Goal: Check status: Check status

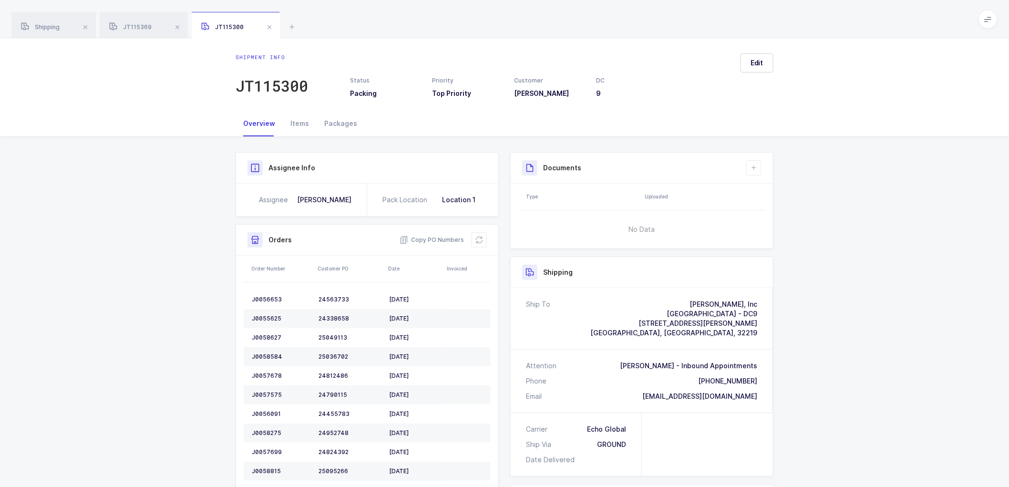
click at [913, 304] on div "Shipment Info Shipment Number JT115300 Status Packing Priority Top Priority Cus…" at bounding box center [504, 437] width 1009 height 600
click at [147, 29] on span "JT115369" at bounding box center [130, 26] width 42 height 7
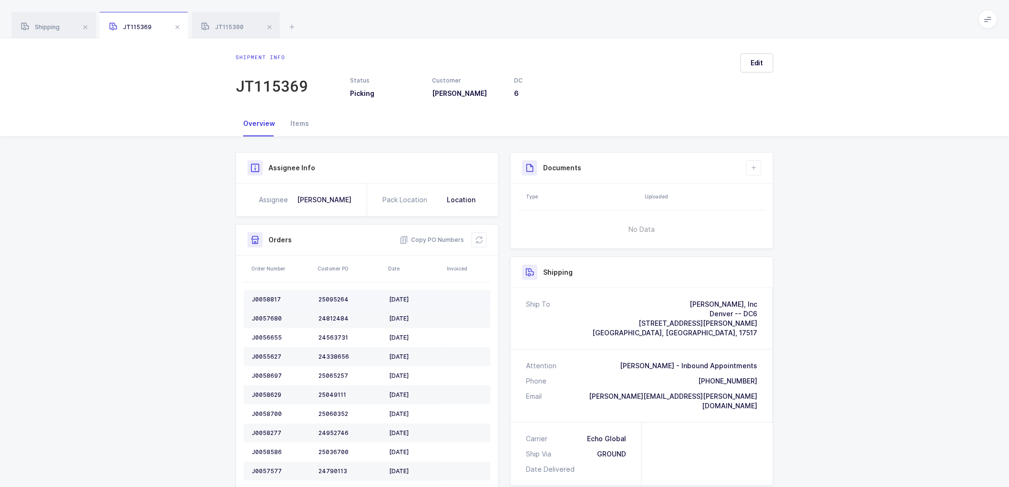
click at [269, 294] on td "J0058817" at bounding box center [279, 299] width 71 height 19
click at [270, 29] on span at bounding box center [269, 26] width 11 height 11
click at [177, 24] on span at bounding box center [177, 26] width 11 height 11
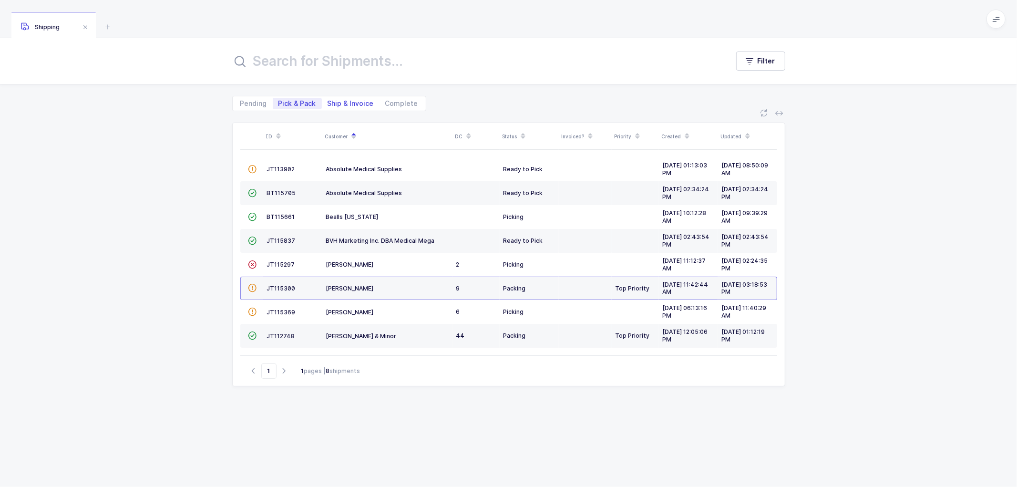
click at [347, 98] on span "Ship & Invoice" at bounding box center [351, 103] width 58 height 11
click at [328, 98] on input "Ship & Invoice" at bounding box center [325, 101] width 6 height 6
radio input "true"
radio input "false"
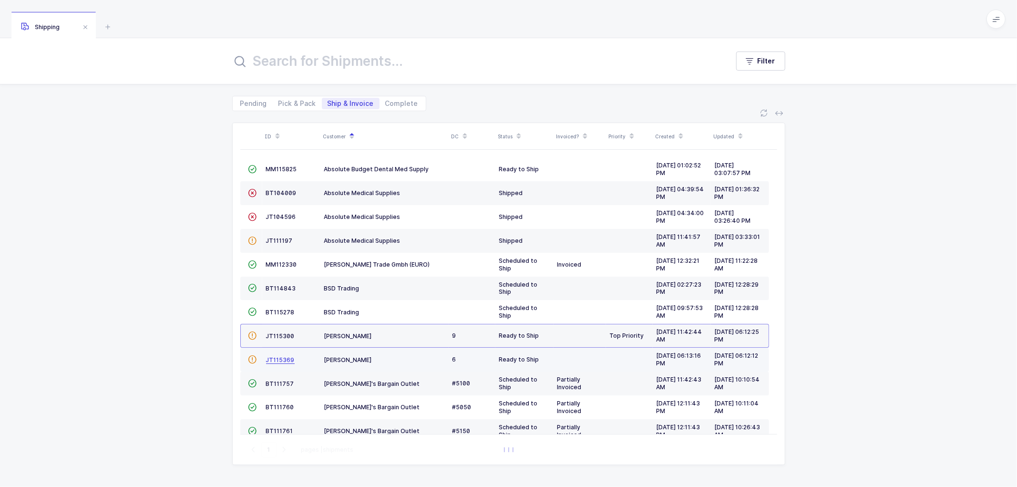
click at [280, 361] on span "JT115369" at bounding box center [280, 359] width 29 height 7
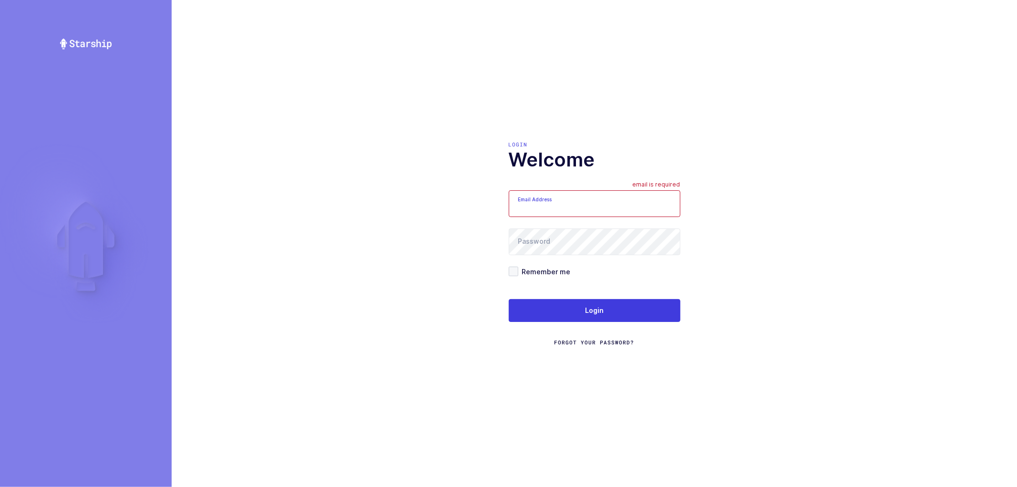
type input "[PERSON_NAME][EMAIL_ADDRESS][DOMAIN_NAME]"
click at [528, 156] on h1 "Welcome" at bounding box center [595, 159] width 172 height 23
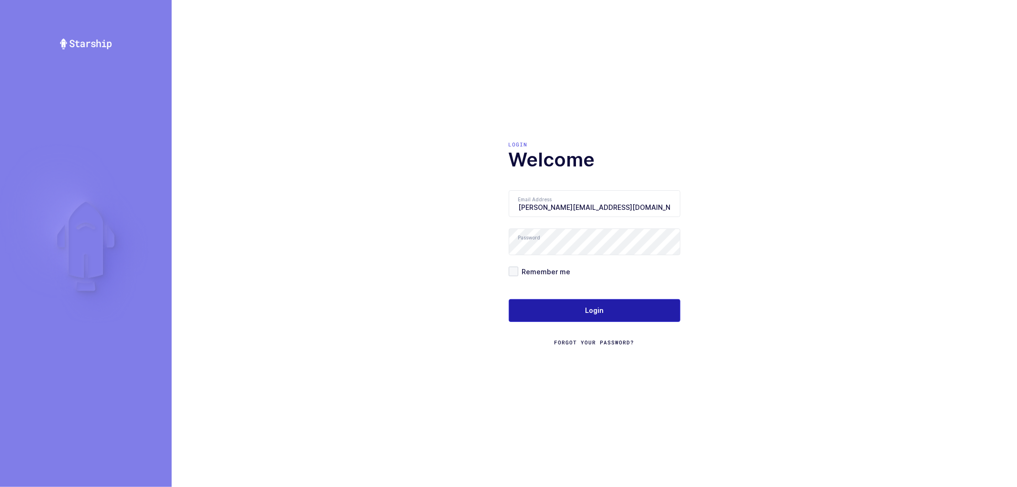
click at [571, 307] on button "Login" at bounding box center [595, 310] width 172 height 23
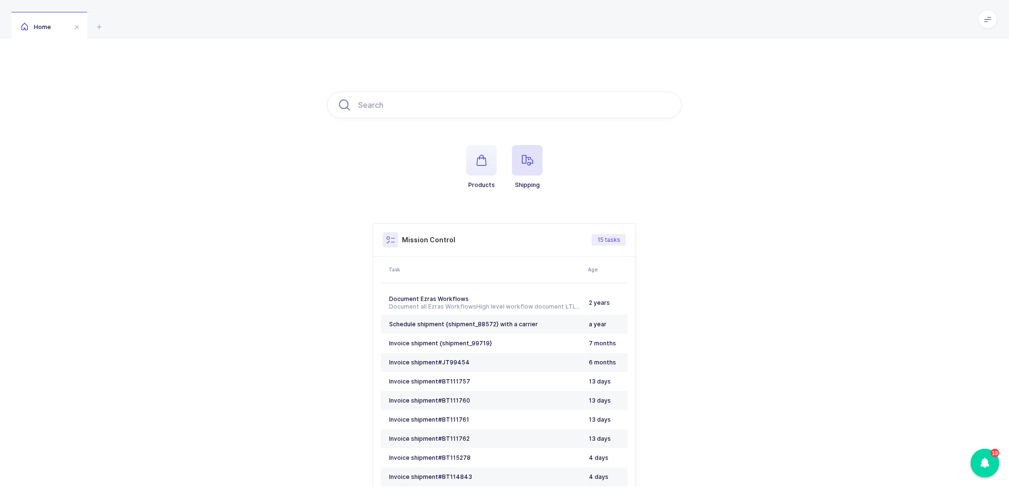
click at [527, 164] on icon "button" at bounding box center [527, 160] width 11 height 11
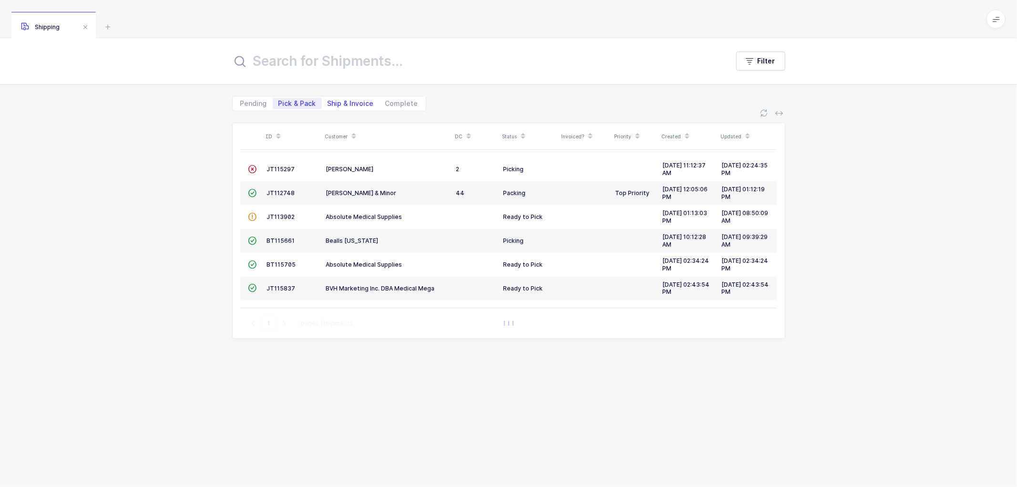
click at [353, 101] on span "Ship & Invoice" at bounding box center [351, 103] width 46 height 7
click at [328, 101] on input "Ship & Invoice" at bounding box center [325, 101] width 6 height 6
radio input "true"
radio input "false"
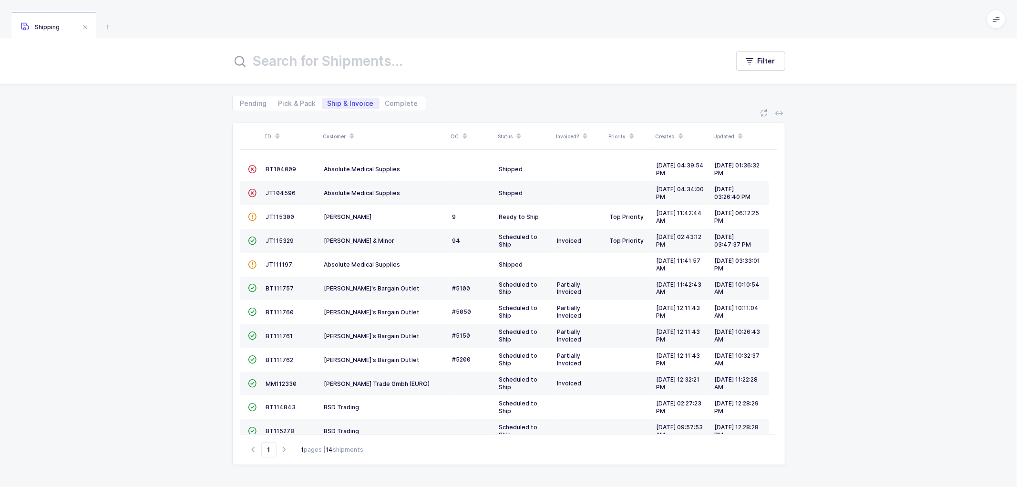
click at [519, 131] on icon at bounding box center [519, 133] width 5 height 5
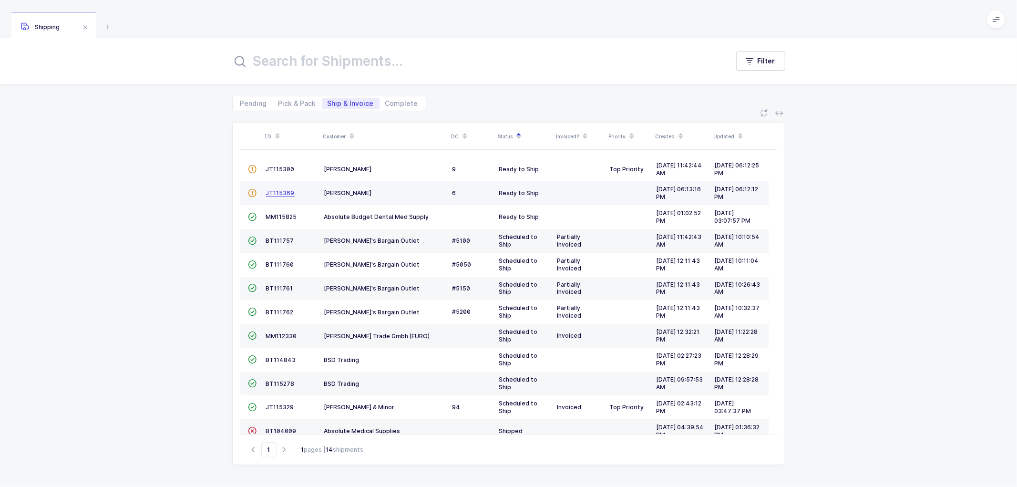
click at [281, 193] on span "JT115369" at bounding box center [280, 192] width 29 height 7
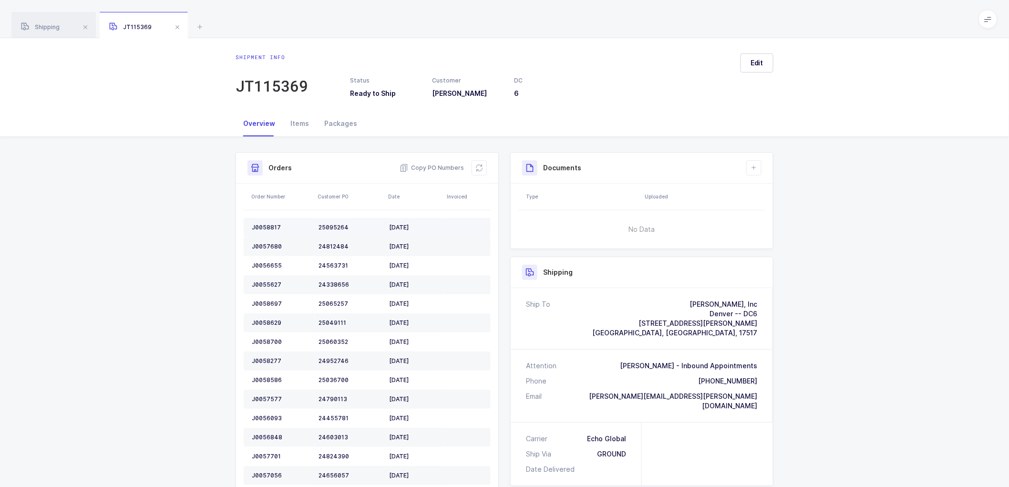
click at [263, 224] on div "J0058817" at bounding box center [281, 228] width 59 height 8
copy div "J0058817"
click at [266, 243] on div "J0057680" at bounding box center [281, 247] width 59 height 8
click at [267, 243] on div "J0057680" at bounding box center [281, 247] width 59 height 8
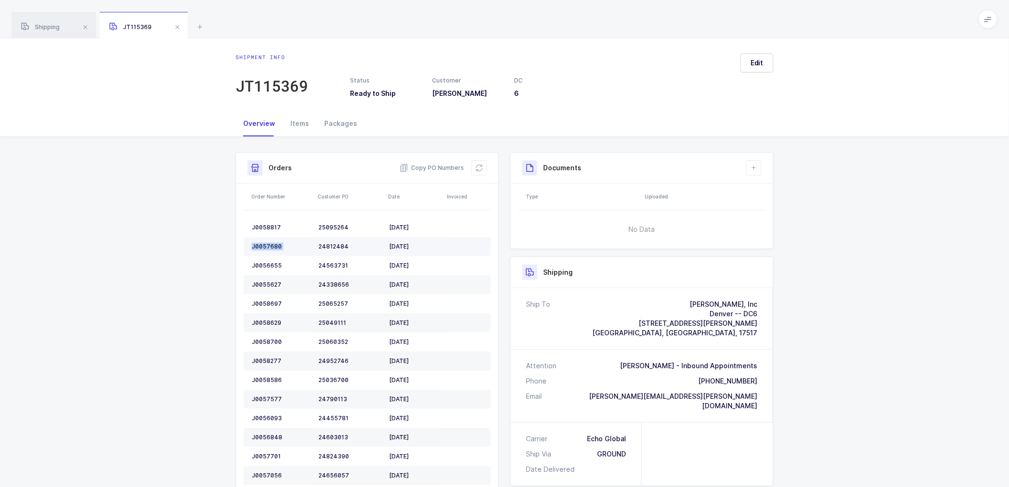
click at [267, 243] on div "J0057680" at bounding box center [281, 247] width 59 height 8
copy div "J0057680"
click at [265, 264] on div "J0056655" at bounding box center [281, 266] width 59 height 8
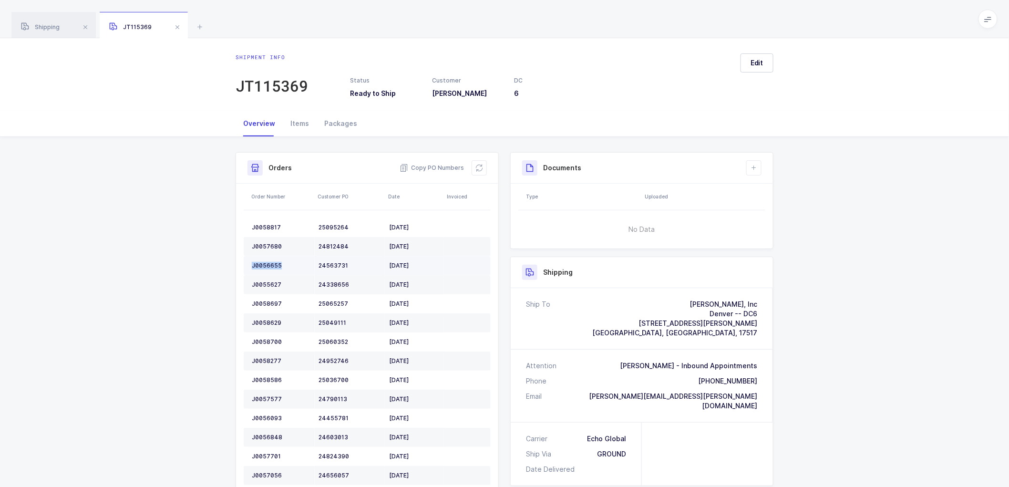
copy div "J0056655"
click at [273, 286] on div "J0055627" at bounding box center [281, 285] width 59 height 8
click at [273, 285] on div "J0055627" at bounding box center [281, 285] width 59 height 8
copy div "J0055627"
click at [269, 304] on div "J0058697" at bounding box center [281, 304] width 59 height 8
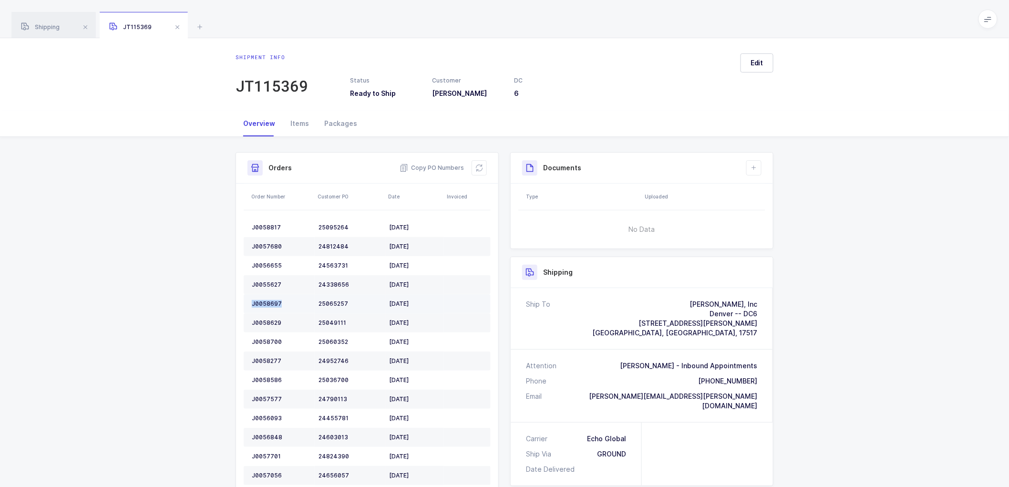
click at [269, 304] on div "J0058697" at bounding box center [281, 304] width 59 height 8
copy div "J0058697"
click at [264, 325] on div "J0058629" at bounding box center [281, 323] width 59 height 8
copy div "J0058629"
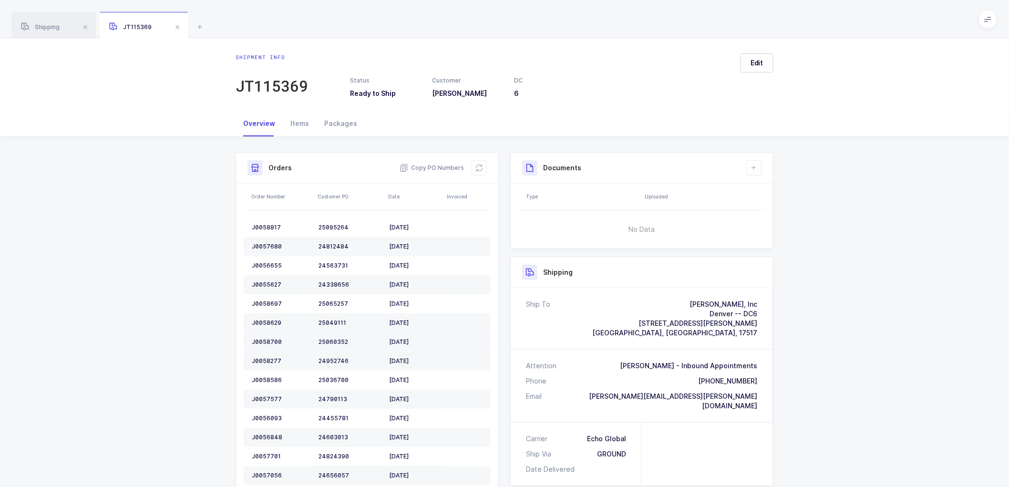
click at [267, 343] on div "J0058700" at bounding box center [281, 342] width 59 height 8
copy div "J0058700"
click at [261, 359] on div "J0058277" at bounding box center [281, 361] width 59 height 8
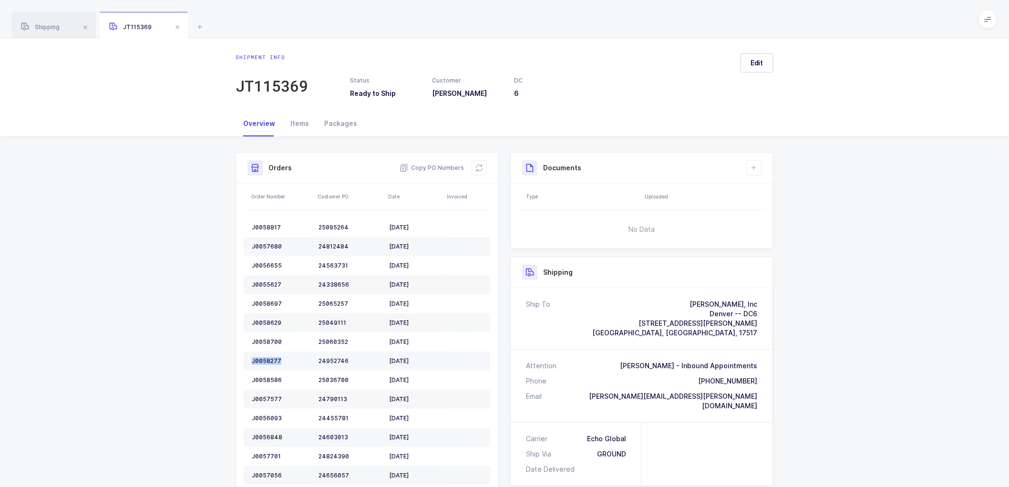
copy div "J0058277"
click at [264, 379] on div "J0058586" at bounding box center [281, 380] width 59 height 8
copy div "J0058586"
click at [270, 398] on div "J0057577" at bounding box center [281, 399] width 59 height 8
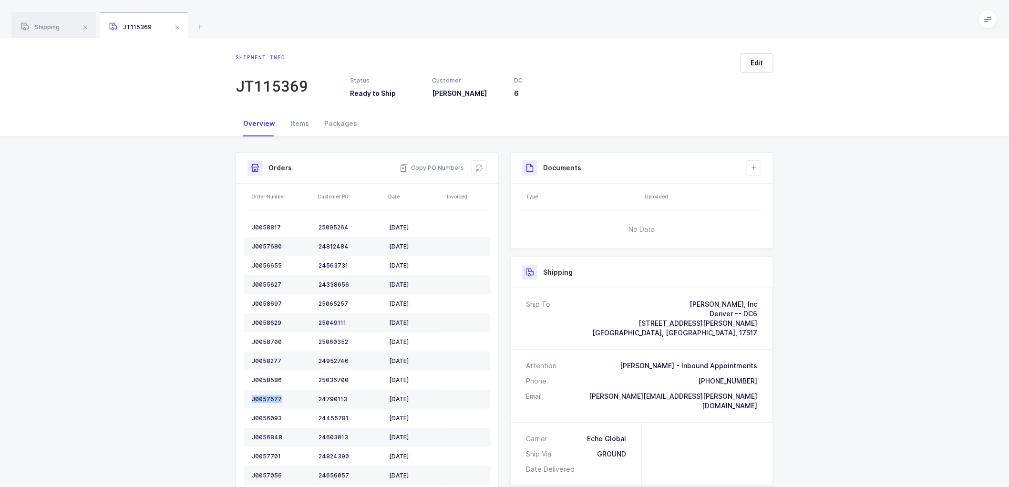
click at [270, 398] on div "J0057577" at bounding box center [281, 399] width 59 height 8
copy div "J0057577"
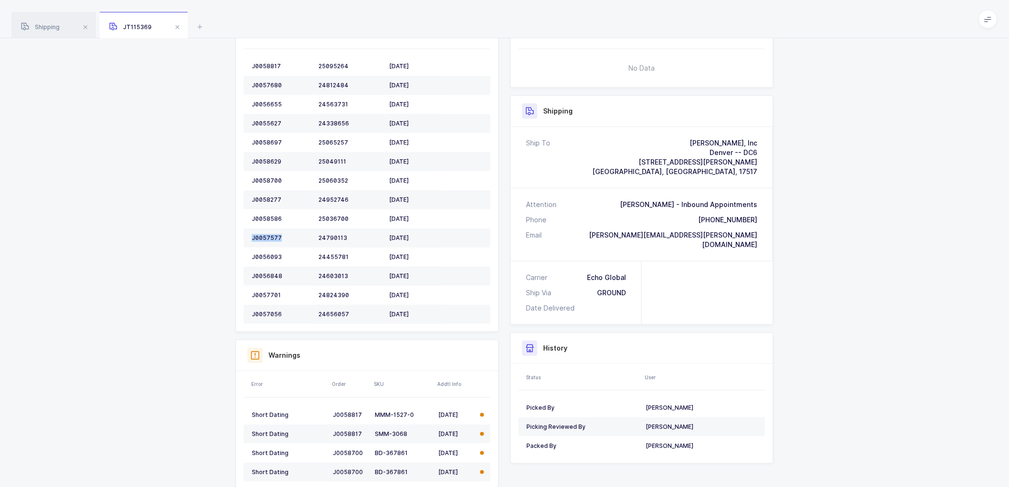
scroll to position [176, 0]
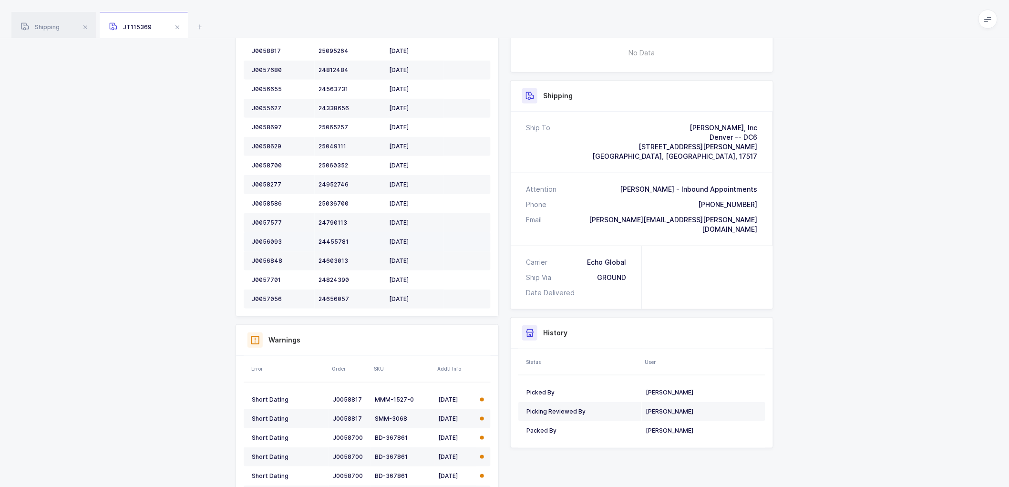
click at [266, 237] on td "J0056093" at bounding box center [279, 241] width 71 height 19
click at [272, 257] on div "J0056848" at bounding box center [281, 261] width 59 height 8
click at [276, 273] on td "J0057701" at bounding box center [279, 279] width 71 height 19
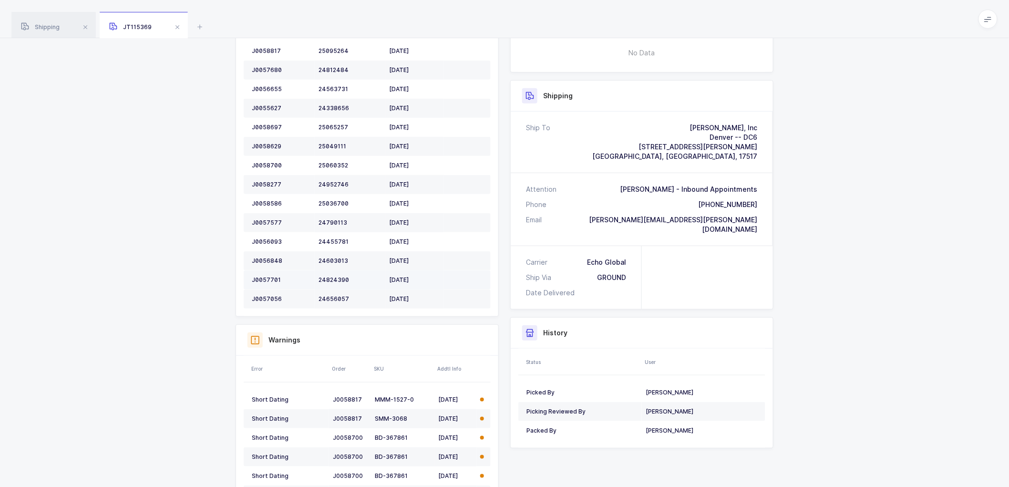
click at [275, 276] on div "J0057701" at bounding box center [281, 280] width 59 height 8
click at [272, 297] on div "J0057056" at bounding box center [281, 299] width 59 height 8
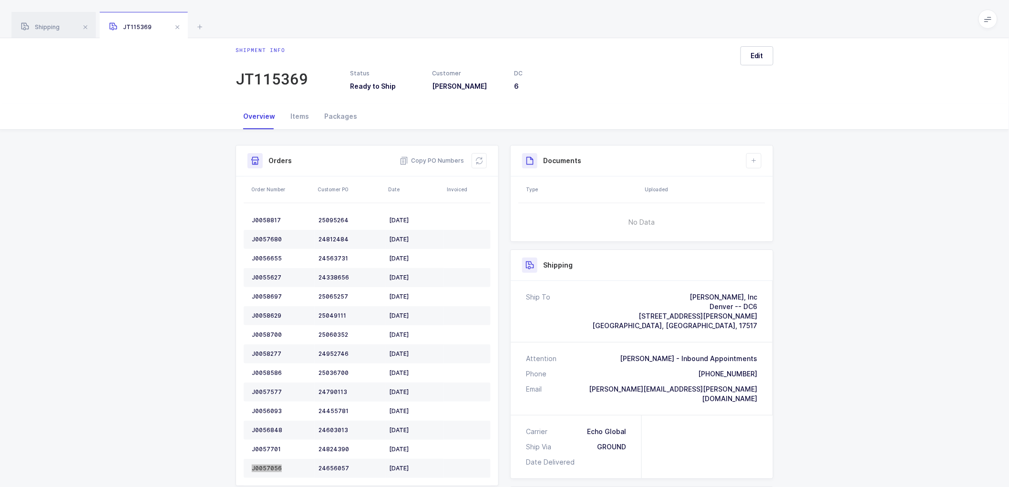
scroll to position [0, 0]
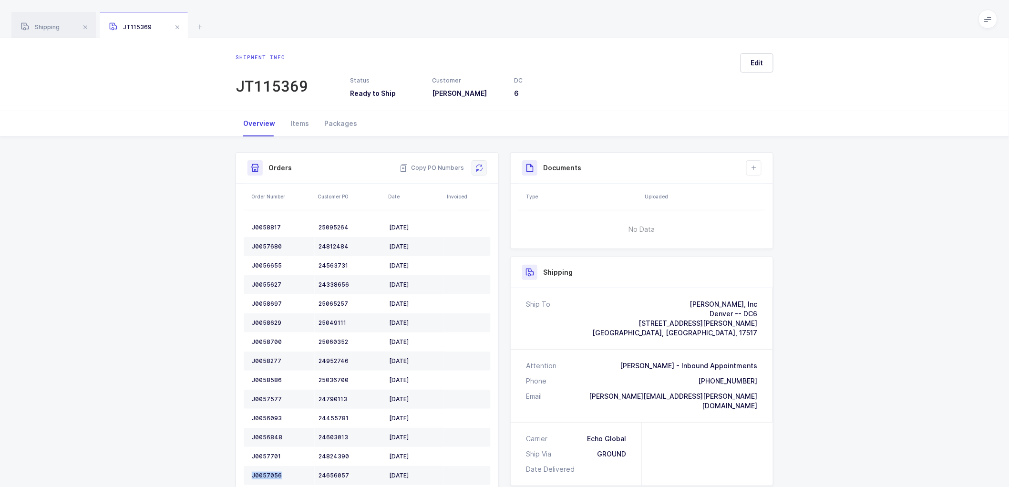
click at [479, 170] on icon at bounding box center [480, 168] width 8 height 8
click at [269, 81] on div "JT115369" at bounding box center [272, 85] width 72 height 19
click at [921, 247] on div "Shipment Info Shipment Number JT115369 Status Ready to Ship Customer Henry Sche…" at bounding box center [504, 396] width 1009 height 518
click at [431, 164] on span "Copy PO Numbers" at bounding box center [432, 168] width 64 height 10
click at [750, 62] on button "Edit" at bounding box center [757, 62] width 33 height 19
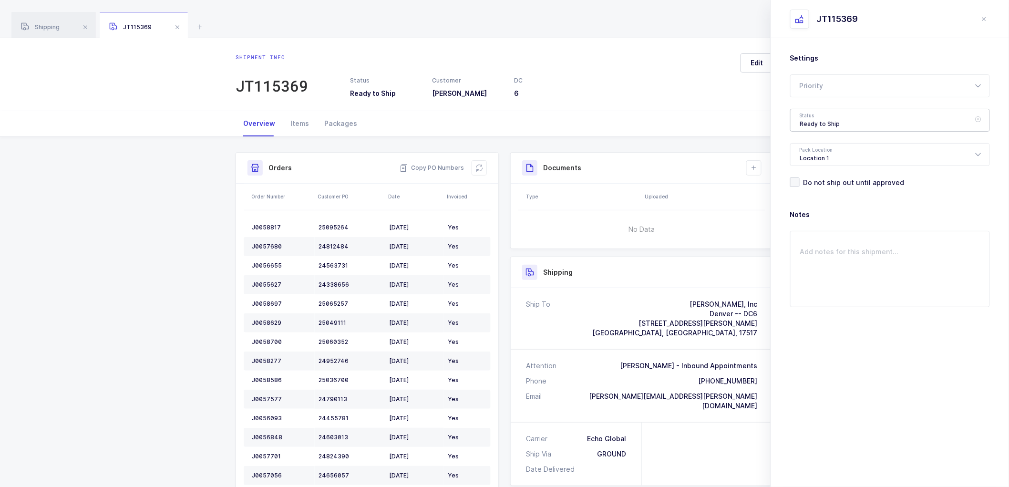
click at [814, 122] on div "Ready to Ship" at bounding box center [890, 120] width 200 height 23
click at [818, 174] on span "Scheduled to Ship" at bounding box center [830, 178] width 61 height 8
type input "Scheduled to Ship"
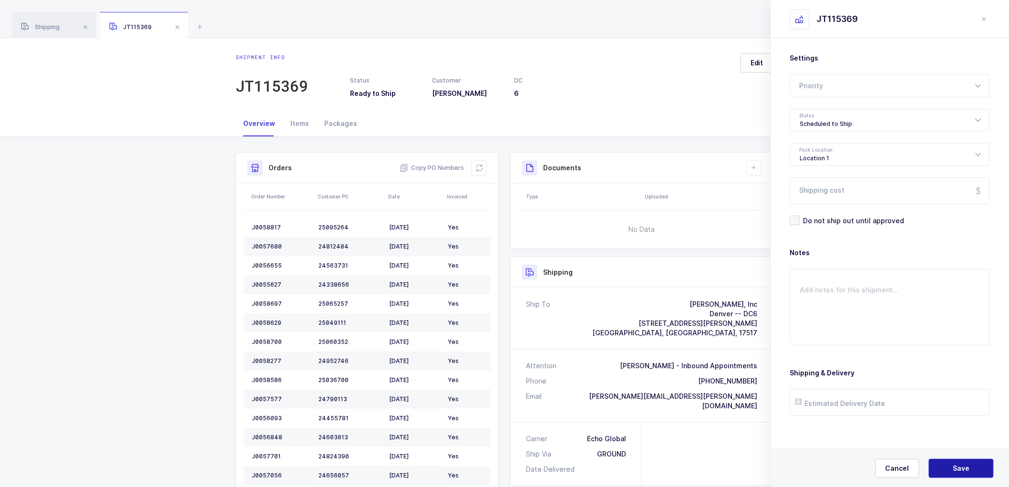
click at [956, 466] on span "Save" at bounding box center [961, 469] width 17 height 10
click at [44, 25] on span "Shipping" at bounding box center [40, 26] width 39 height 7
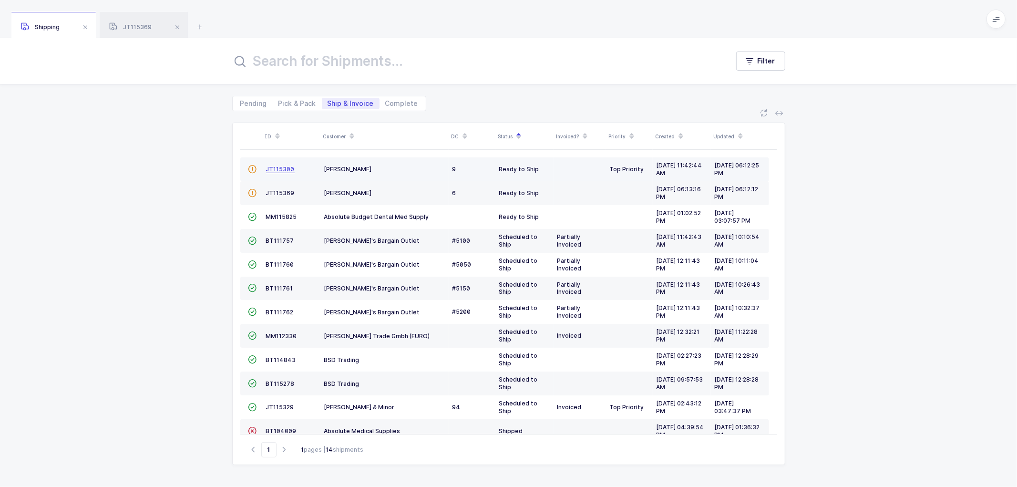
click at [278, 167] on span "JT115300" at bounding box center [280, 169] width 29 height 7
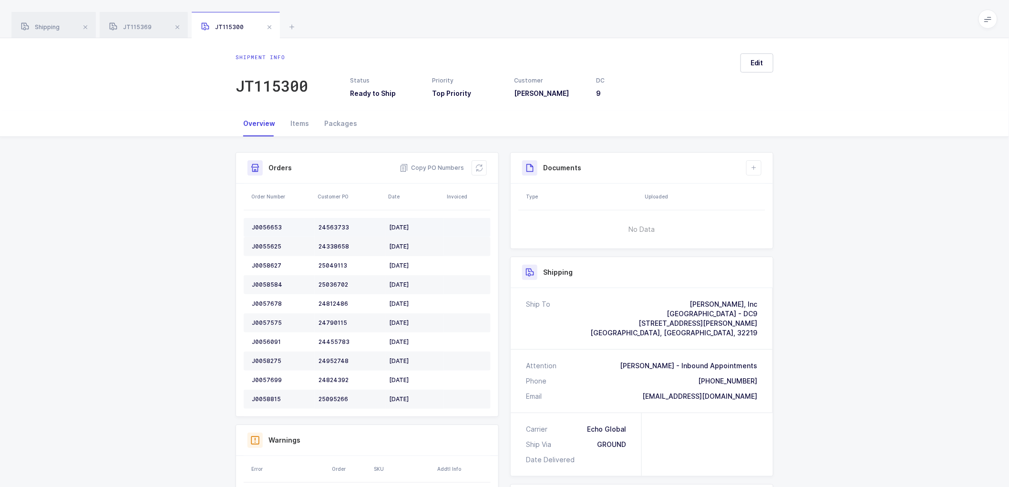
click at [265, 222] on td "J0056653" at bounding box center [279, 227] width 71 height 19
click at [266, 245] on div "J0055625" at bounding box center [281, 247] width 59 height 8
click at [261, 266] on div "J0058627" at bounding box center [281, 266] width 59 height 8
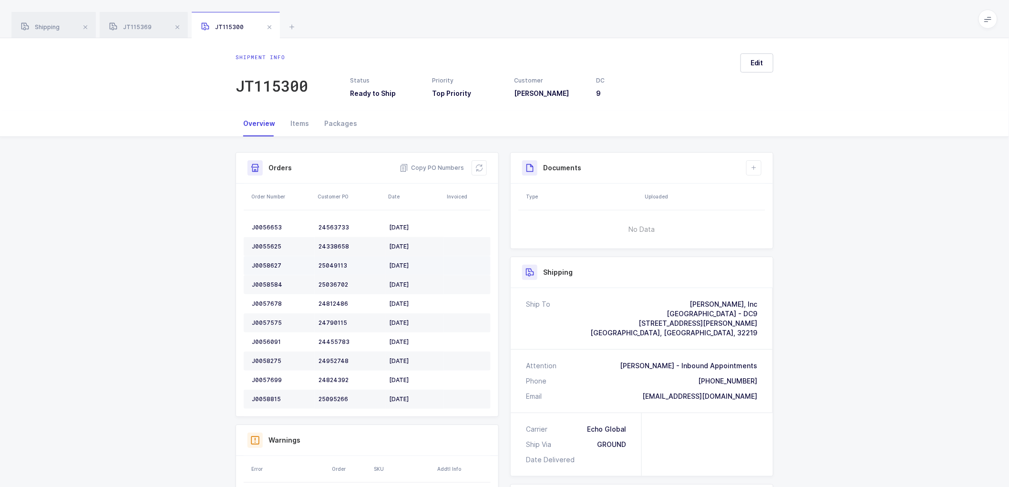
click at [263, 266] on div "J0058627" at bounding box center [281, 266] width 59 height 8
click at [264, 265] on div "J0058627" at bounding box center [281, 266] width 59 height 8
click at [263, 281] on div "J0058584" at bounding box center [281, 285] width 59 height 8
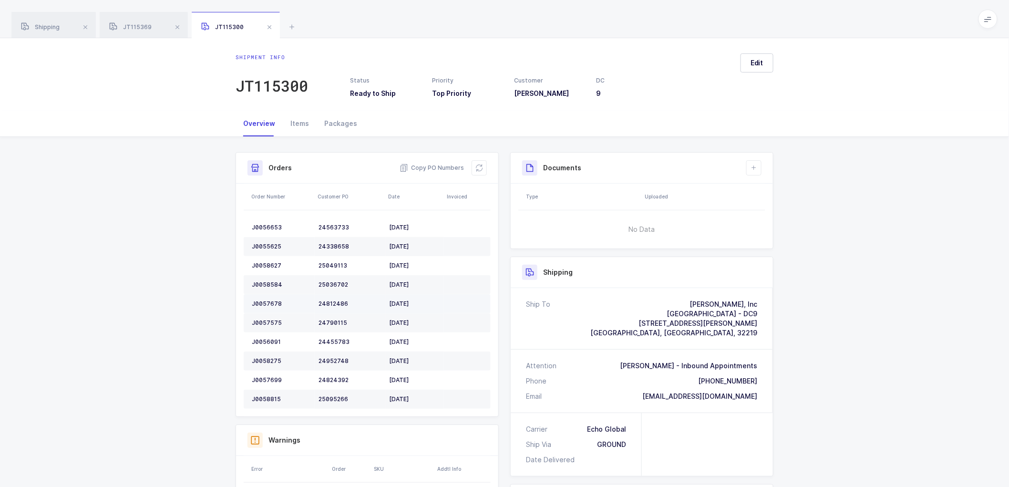
click at [270, 301] on div "J0057678" at bounding box center [281, 304] width 59 height 8
click at [270, 325] on div "J0057575" at bounding box center [281, 323] width 59 height 8
click at [267, 336] on td "J0056091" at bounding box center [279, 341] width 71 height 19
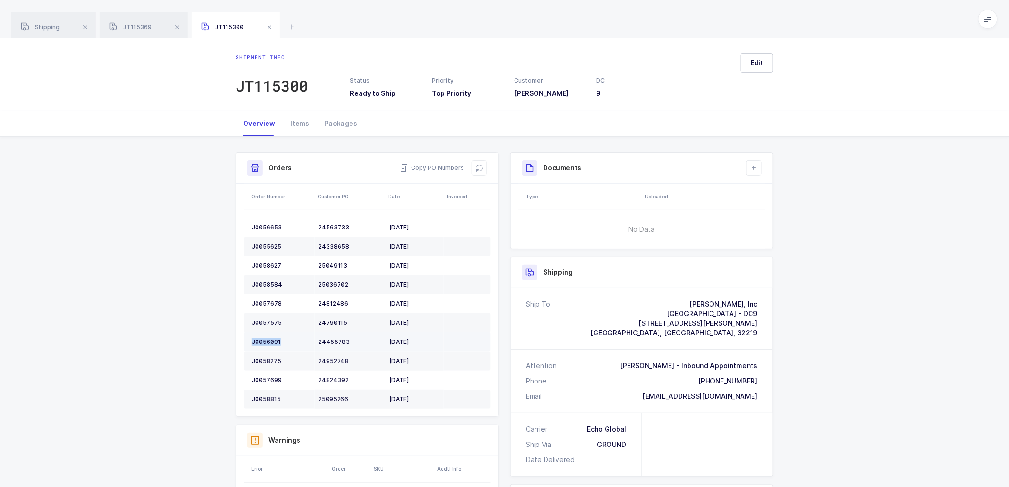
click at [267, 336] on td "J0056091" at bounding box center [279, 341] width 71 height 19
click at [266, 355] on td "J0058275" at bounding box center [279, 361] width 71 height 19
click at [274, 379] on div "J0057699" at bounding box center [281, 380] width 59 height 8
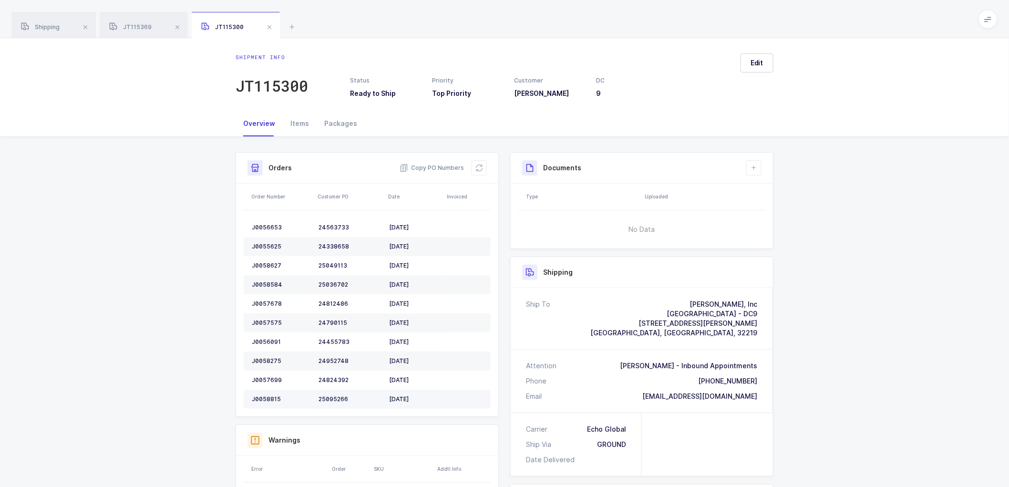
click at [261, 398] on div "J0058815" at bounding box center [281, 399] width 59 height 8
click at [476, 164] on icon at bounding box center [480, 168] width 8 height 8
click at [288, 85] on div "JT115300" at bounding box center [272, 85] width 72 height 19
click at [435, 168] on span "Copy PO Numbers" at bounding box center [432, 168] width 64 height 10
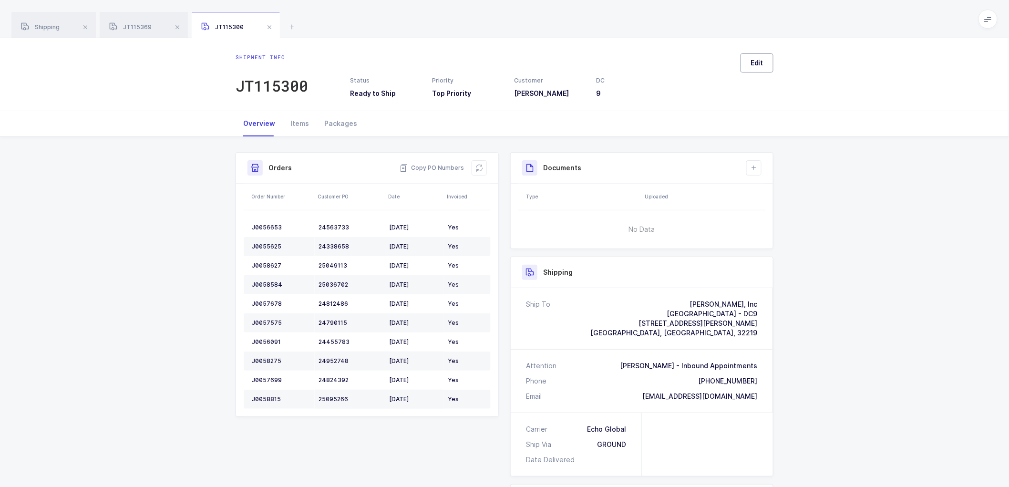
click at [749, 62] on button "Edit" at bounding box center [757, 62] width 33 height 19
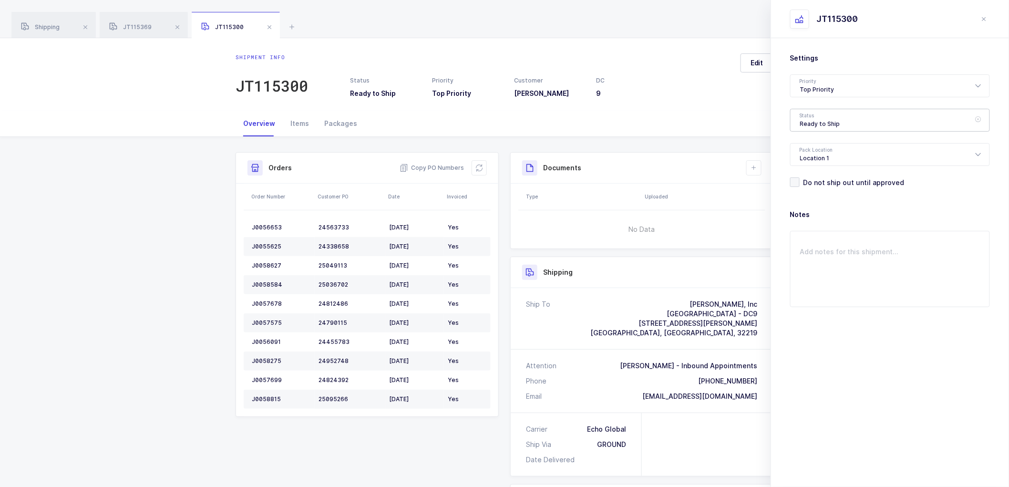
click at [803, 118] on div "Ready to Ship" at bounding box center [890, 120] width 200 height 23
click at [819, 185] on li "Scheduled to Ship" at bounding box center [894, 191] width 199 height 15
type input "Scheduled to Ship"
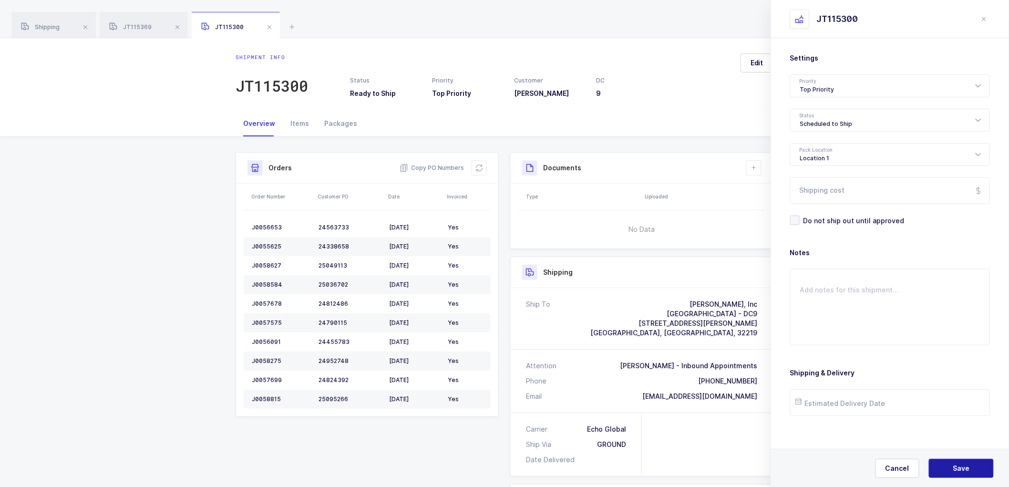
click at [960, 464] on span "Save" at bounding box center [961, 469] width 17 height 10
click at [136, 23] on div "JT115369" at bounding box center [144, 25] width 88 height 27
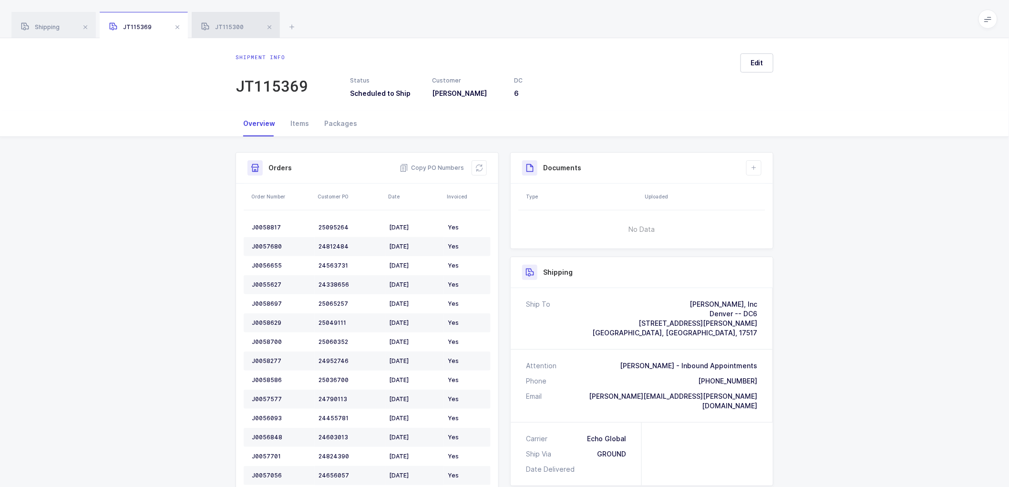
click at [235, 27] on span "JT115300" at bounding box center [222, 26] width 42 height 7
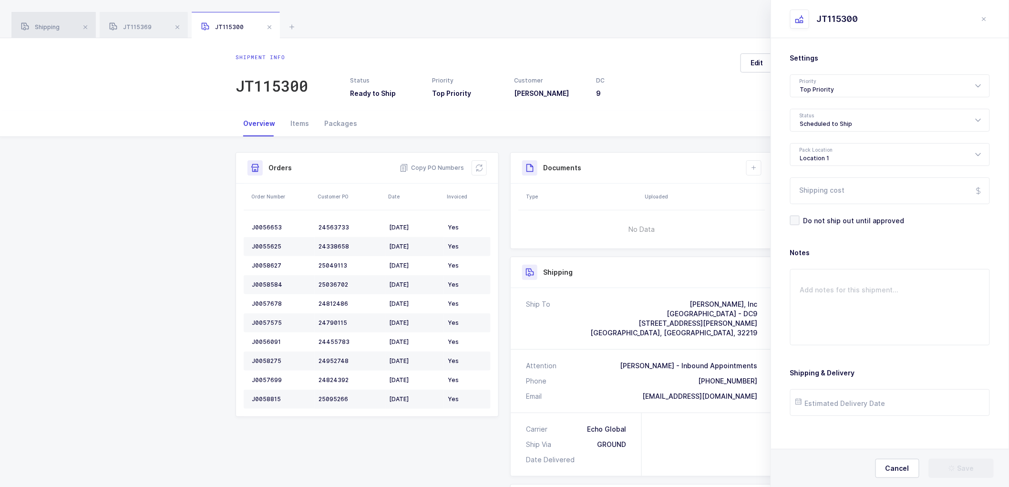
click at [41, 21] on div "Shipping" at bounding box center [53, 25] width 84 height 27
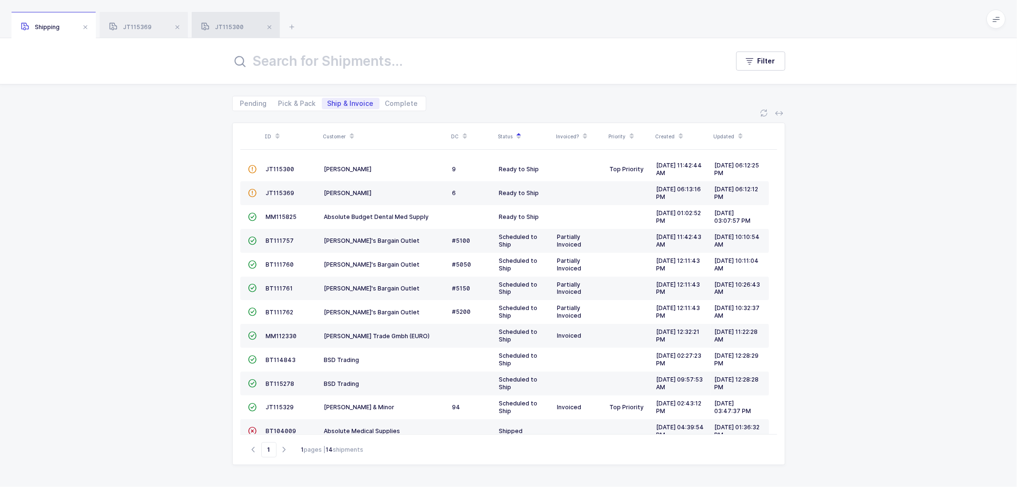
click at [230, 25] on span "JT115300" at bounding box center [222, 26] width 42 height 7
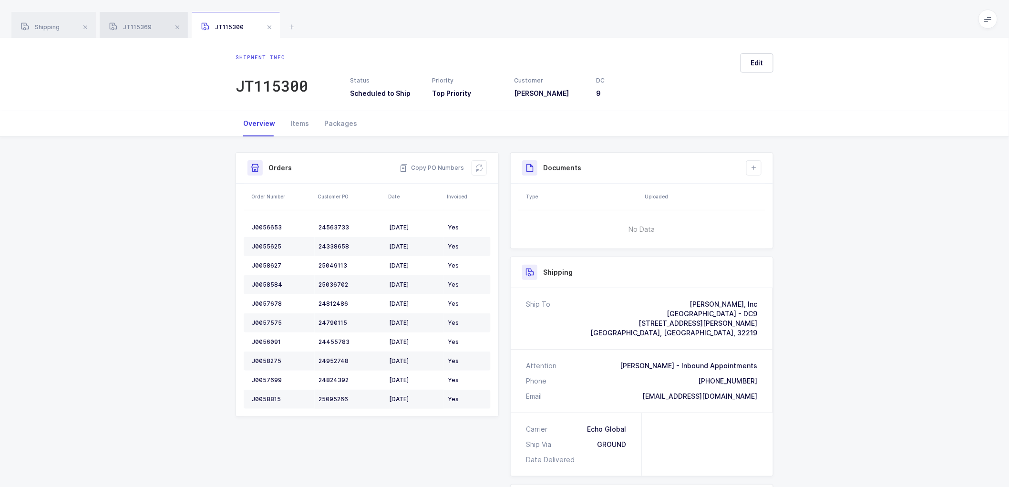
click at [149, 21] on div "JT115369" at bounding box center [144, 25] width 88 height 27
